Goal: Check status: Check status

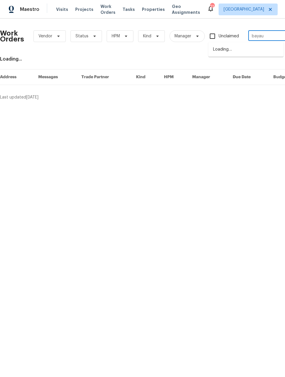
type input "bayaud"
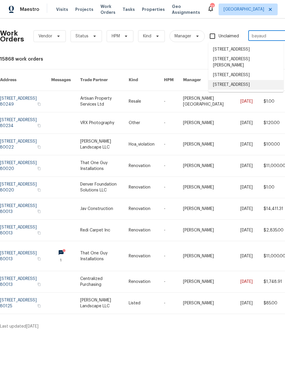
click at [250, 90] on li "25643 E Bayaud Ave, Aurora, CO 80018" at bounding box center [245, 85] width 75 height 10
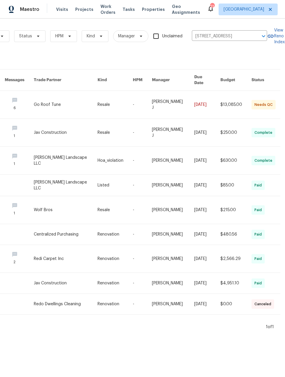
scroll to position [0, 57]
click at [67, 103] on link at bounding box center [66, 105] width 64 height 28
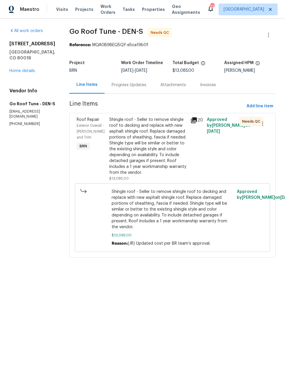
click at [139, 86] on div "Progress Updates" at bounding box center [129, 85] width 35 height 6
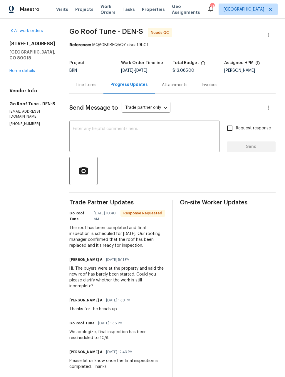
click at [21, 6] on span "Maestro" at bounding box center [29, 9] width 19 height 6
